Goal: Task Accomplishment & Management: Use online tool/utility

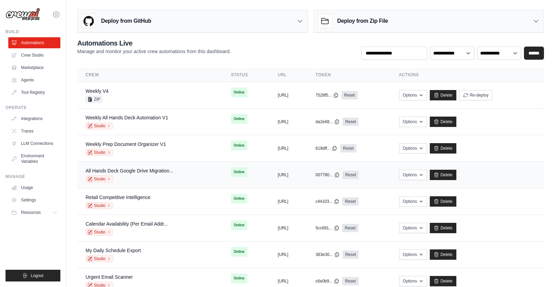
scroll to position [22, 0]
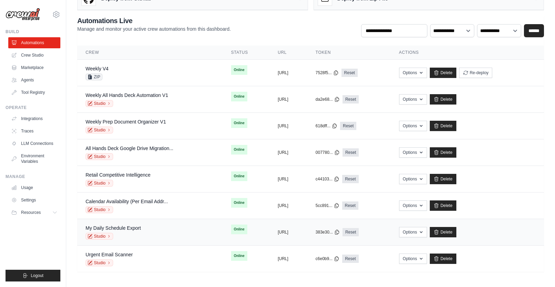
click at [154, 231] on div "My Daily Schedule Export Studio" at bounding box center [150, 232] width 129 height 15
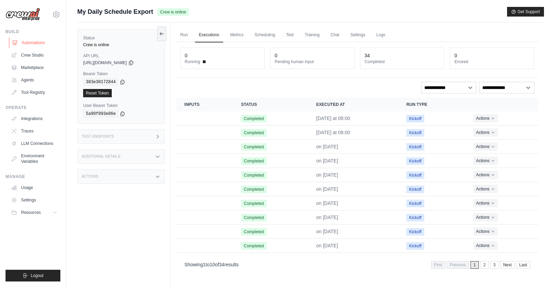
click at [40, 41] on link "Automations" at bounding box center [35, 42] width 52 height 11
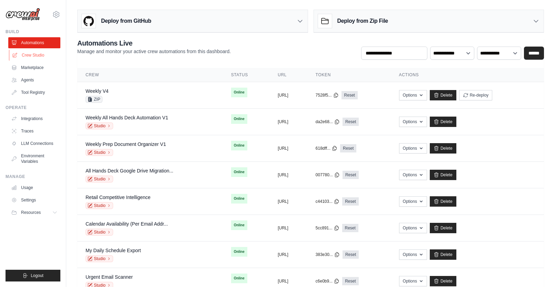
click at [37, 53] on link "Crew Studio" at bounding box center [35, 55] width 52 height 11
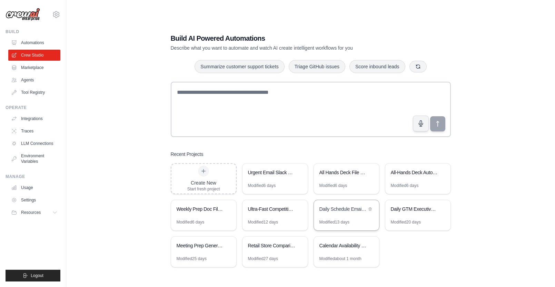
click at [359, 221] on div "Modified 13 days" at bounding box center [346, 225] width 65 height 11
click at [38, 38] on link "Automations" at bounding box center [35, 42] width 52 height 11
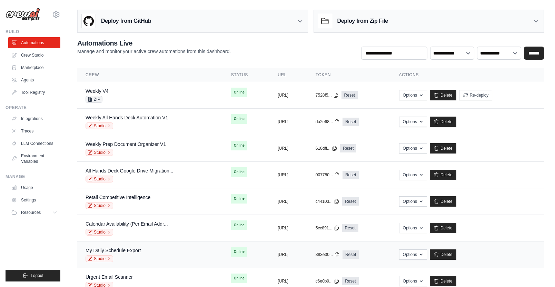
click at [184, 249] on div "My Daily Schedule Export Studio" at bounding box center [150, 254] width 129 height 15
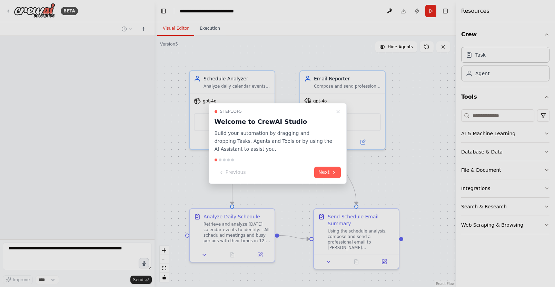
scroll to position [1267, 0]
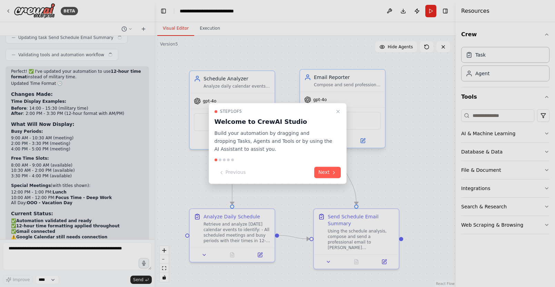
click at [338, 110] on icon "Close walkthrough" at bounding box center [339, 112] width 6 height 6
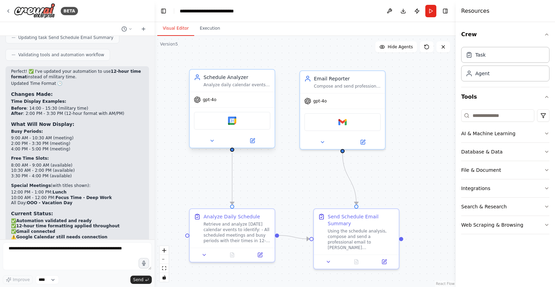
click at [243, 125] on div "Google Calendar" at bounding box center [232, 121] width 77 height 18
click at [256, 142] on button at bounding box center [252, 141] width 39 height 8
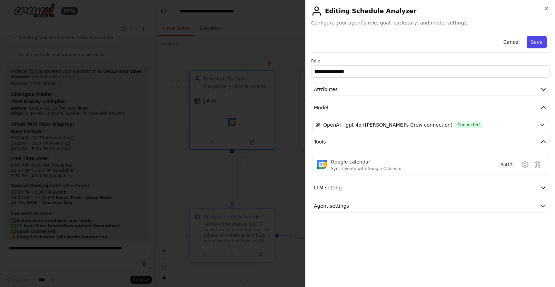
click at [538, 40] on button "Save" at bounding box center [537, 42] width 20 height 12
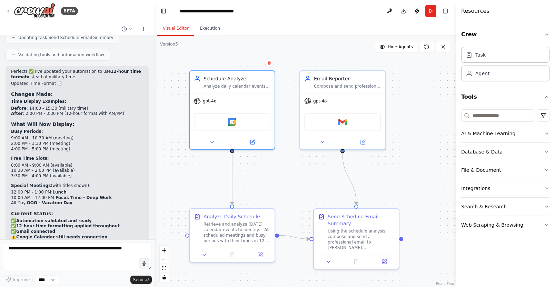
click at [548, 9] on div "Resources" at bounding box center [505, 11] width 99 height 22
drag, startPoint x: 428, startPoint y: 9, endPoint x: 431, endPoint y: 13, distance: 5.3
click at [428, 9] on button "Run" at bounding box center [431, 11] width 11 height 12
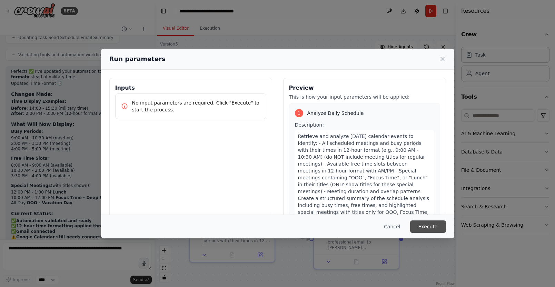
click at [415, 226] on button "Execute" at bounding box center [428, 227] width 36 height 12
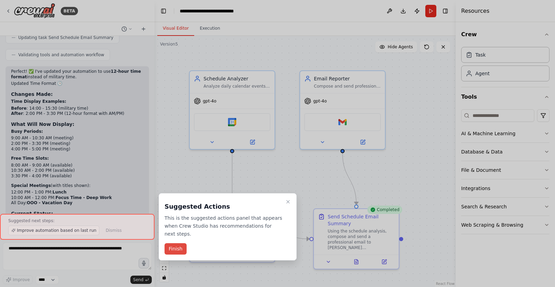
drag, startPoint x: 184, startPoint y: 247, endPoint x: 179, endPoint y: 250, distance: 6.0
click at [183, 248] on button "Finish" at bounding box center [176, 248] width 22 height 11
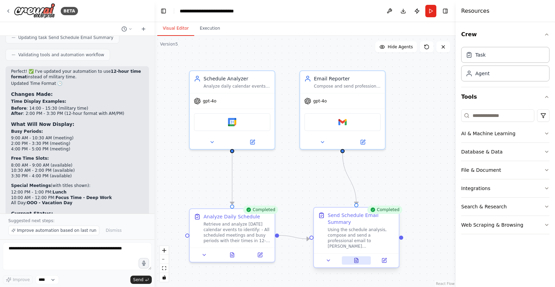
click at [360, 261] on button at bounding box center [356, 260] width 29 height 8
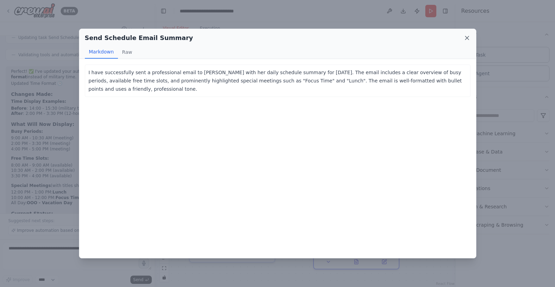
click at [467, 38] on icon at bounding box center [467, 37] width 3 height 3
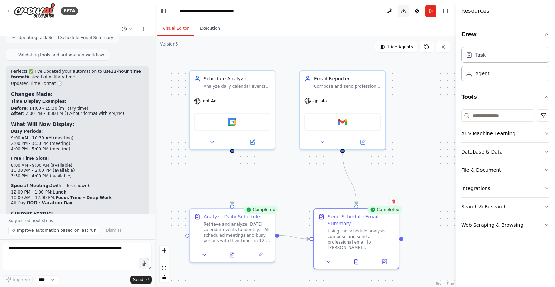
click at [444, 11] on button "Toggle Right Sidebar" at bounding box center [446, 11] width 10 height 10
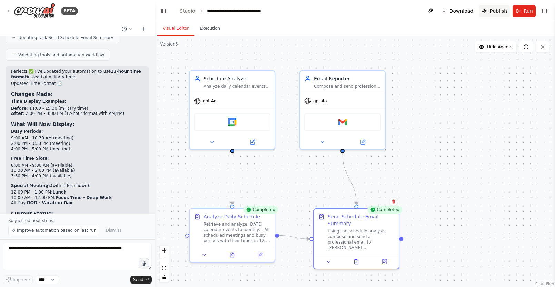
click at [494, 12] on span "Publish" at bounding box center [498, 11] width 17 height 7
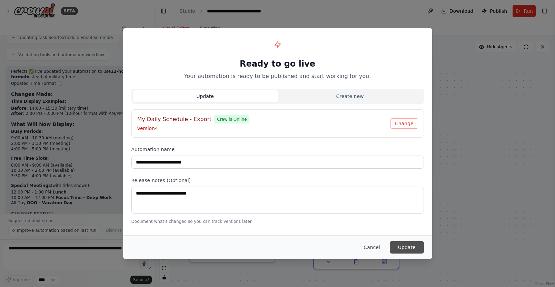
click at [409, 249] on button "Update" at bounding box center [407, 247] width 34 height 12
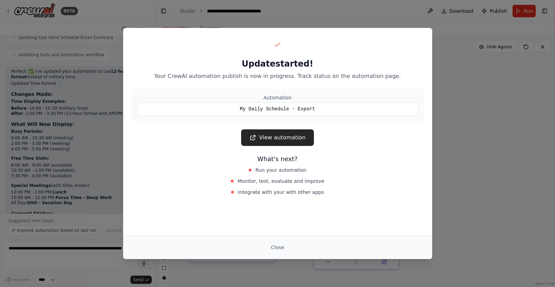
drag, startPoint x: 502, startPoint y: 79, endPoint x: 486, endPoint y: 75, distance: 15.7
click at [502, 79] on div "Update started! Your CrewAI automation publish is now in progress. Track status…" at bounding box center [277, 143] width 555 height 287
drag, startPoint x: 142, startPoint y: 7, endPoint x: 70, endPoint y: 16, distance: 72.3
click at [141, 7] on div "Update started! Your CrewAI automation publish is now in progress. Track status…" at bounding box center [277, 143] width 555 height 287
click at [7, 9] on div "Update started! Your CrewAI automation publish is now in progress. Track status…" at bounding box center [277, 143] width 555 height 287
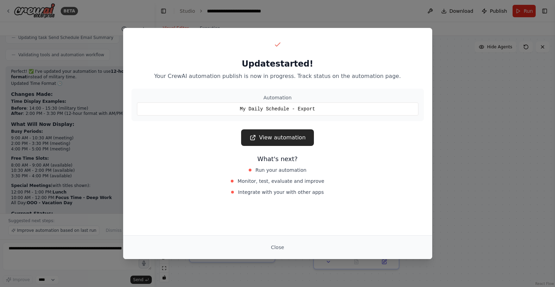
drag, startPoint x: 274, startPoint y: 248, endPoint x: 283, endPoint y: 246, distance: 9.1
click at [274, 248] on button "Close" at bounding box center [277, 247] width 24 height 12
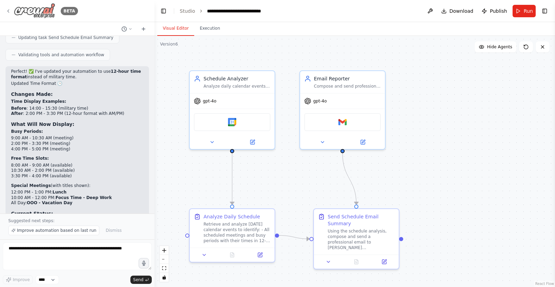
click at [8, 11] on icon at bounding box center [9, 11] width 6 height 6
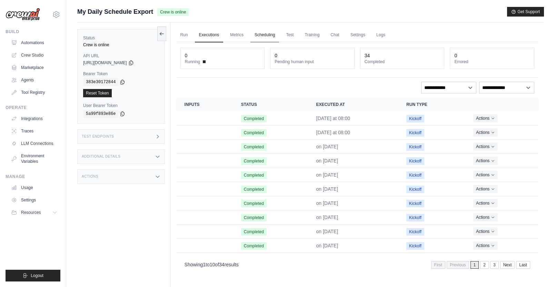
click at [262, 28] on link "Scheduling" at bounding box center [265, 35] width 29 height 14
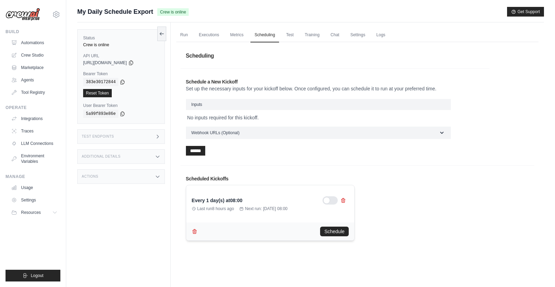
click at [504, 141] on div "Scheduling Schedule a New Kickoff Set up the necessary inputs for your kickoff …" at bounding box center [358, 148] width 354 height 204
click at [35, 42] on link "Automations" at bounding box center [35, 42] width 52 height 11
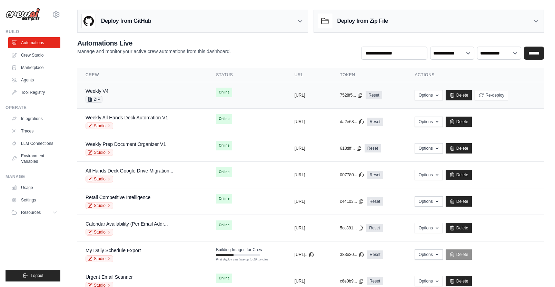
click at [162, 94] on div "Weekly V4 ZIP" at bounding box center [143, 95] width 114 height 15
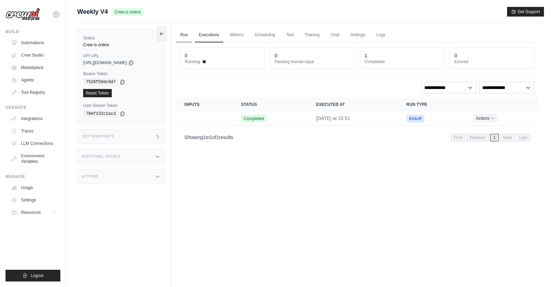
drag, startPoint x: 181, startPoint y: 33, endPoint x: 190, endPoint y: 37, distance: 10.1
click at [181, 33] on link "Run" at bounding box center [184, 35] width 16 height 14
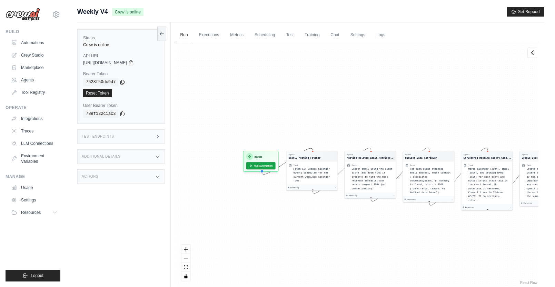
drag, startPoint x: 246, startPoint y: 107, endPoint x: 341, endPoint y: 119, distance: 96.1
click at [346, 119] on div "Agent Weekly Meeting Fetcher Task Fetch all Google Calendar events scheduled fo…" at bounding box center [357, 164] width 362 height 244
click at [258, 164] on button "Run Automation" at bounding box center [259, 162] width 31 height 8
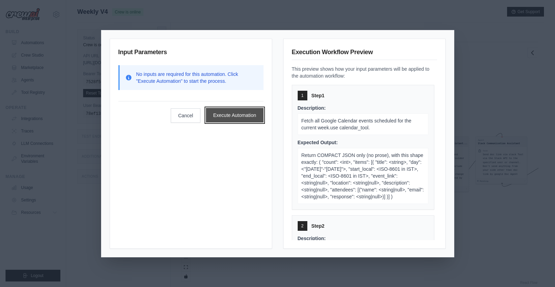
click at [240, 116] on button "Execute Automation" at bounding box center [235, 115] width 58 height 14
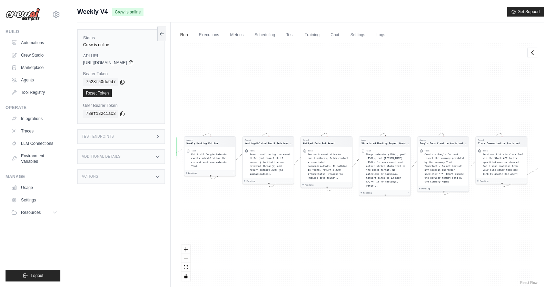
drag, startPoint x: 293, startPoint y: 114, endPoint x: 311, endPoint y: 103, distance: 21.7
click at [310, 104] on div "Agent Weekly Meeting Fetcher Task Fetch all Google Calendar events scheduled fo…" at bounding box center [357, 164] width 362 height 244
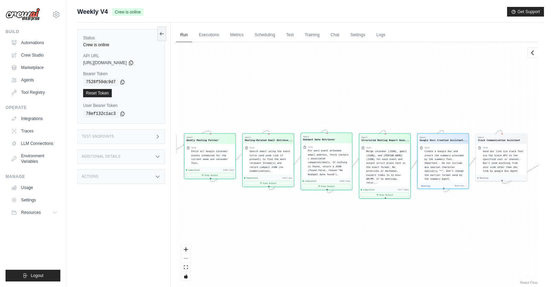
scroll to position [438, 0]
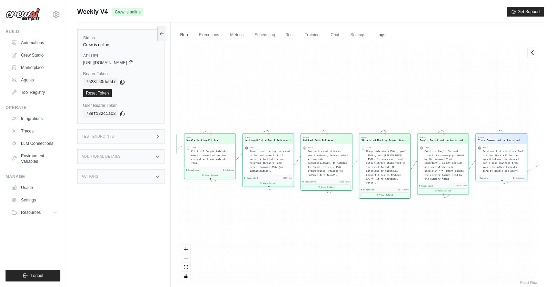
click at [381, 35] on link "Logs" at bounding box center [380, 35] width 17 height 14
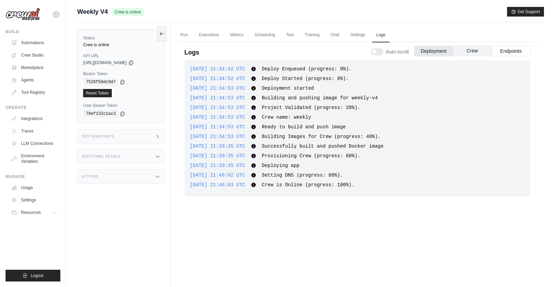
click at [480, 49] on button "Crew" at bounding box center [472, 51] width 39 height 10
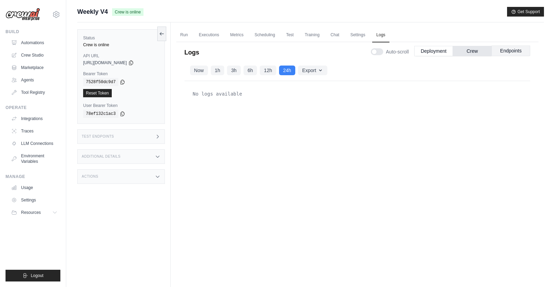
click at [511, 49] on button "Endpoints" at bounding box center [511, 51] width 39 height 10
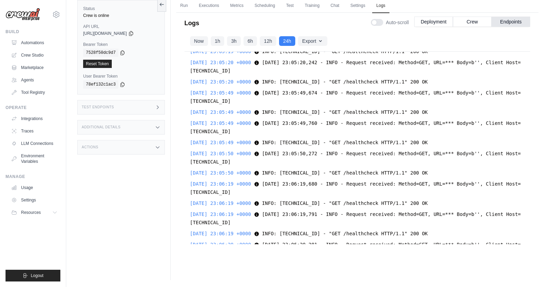
scroll to position [7413, 0]
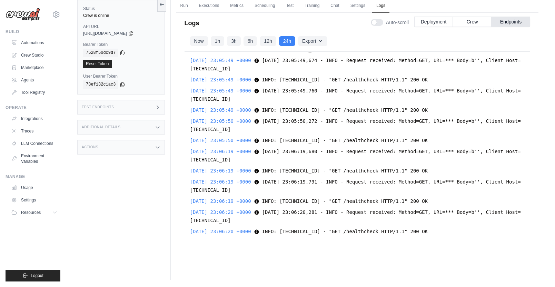
drag, startPoint x: 110, startPoint y: 150, endPoint x: 114, endPoint y: 148, distance: 3.7
click at [110, 150] on div "Actions" at bounding box center [121, 147] width 88 height 14
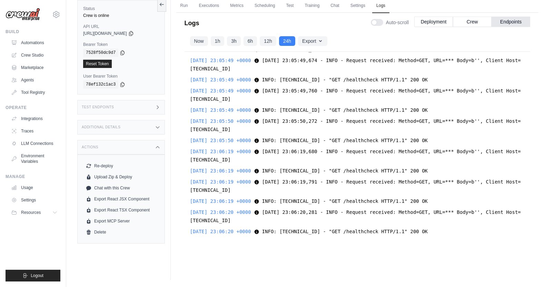
click at [120, 123] on div "Additional Details" at bounding box center [121, 127] width 88 height 14
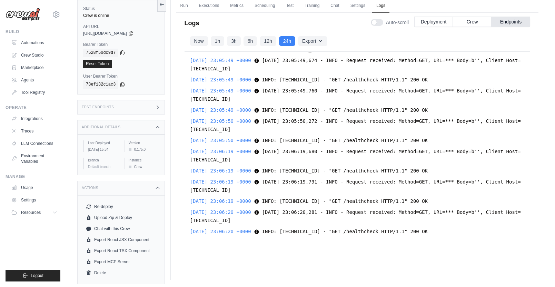
click at [120, 123] on div "Additional Details" at bounding box center [121, 127] width 88 height 14
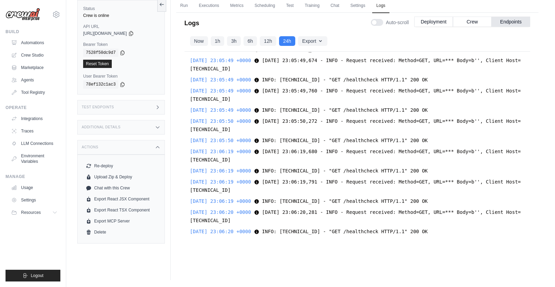
click at [121, 108] on div "Test Endpoints" at bounding box center [121, 107] width 88 height 14
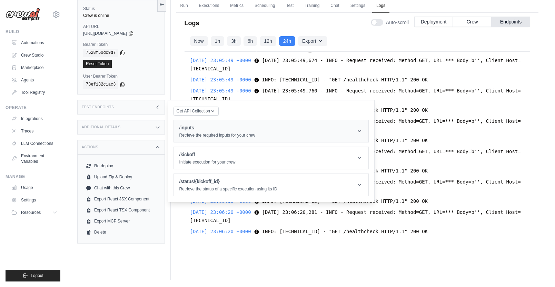
click at [310, 125] on header "/inputs Retrieve the required inputs for your crew" at bounding box center [271, 131] width 195 height 22
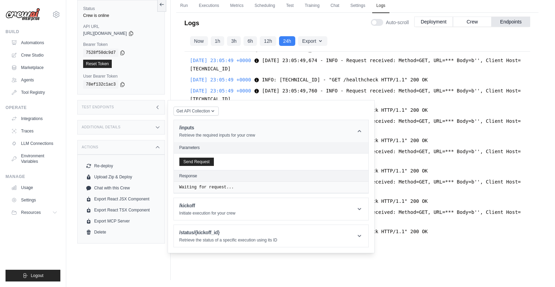
click at [330, 131] on header "/inputs Retrieve the required inputs for your crew" at bounding box center [271, 131] width 195 height 22
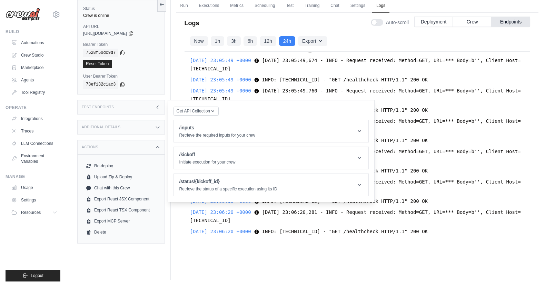
click at [143, 107] on div "Test Endpoints" at bounding box center [121, 107] width 88 height 14
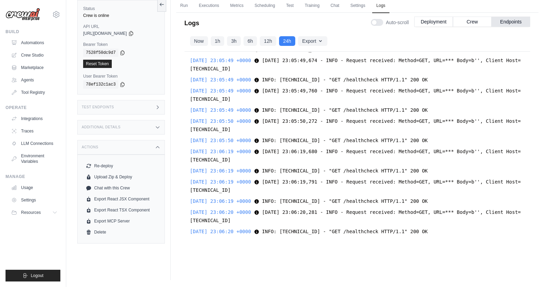
scroll to position [0, 0]
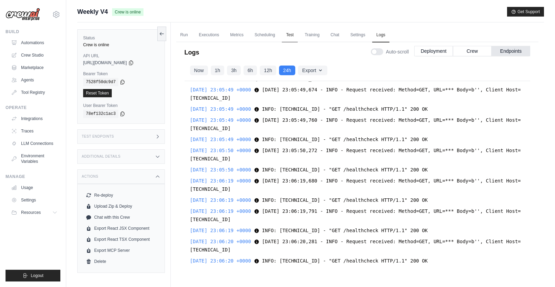
click at [287, 35] on link "Test" at bounding box center [290, 35] width 16 height 14
